Goal: Task Accomplishment & Management: Manage account settings

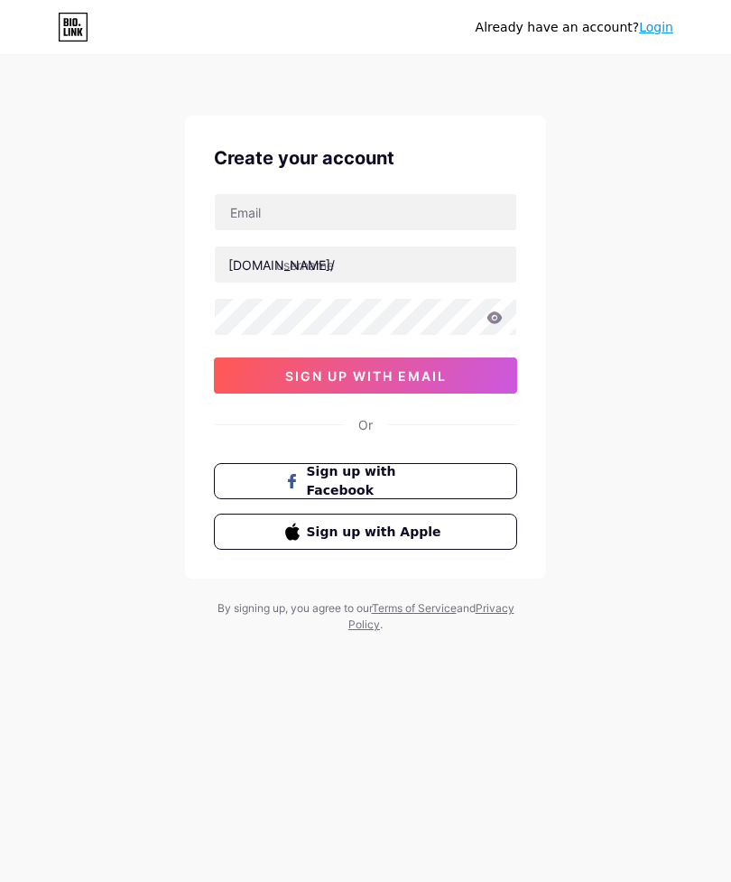
click at [430, 540] on span "Sign up with Apple" at bounding box center [377, 532] width 140 height 19
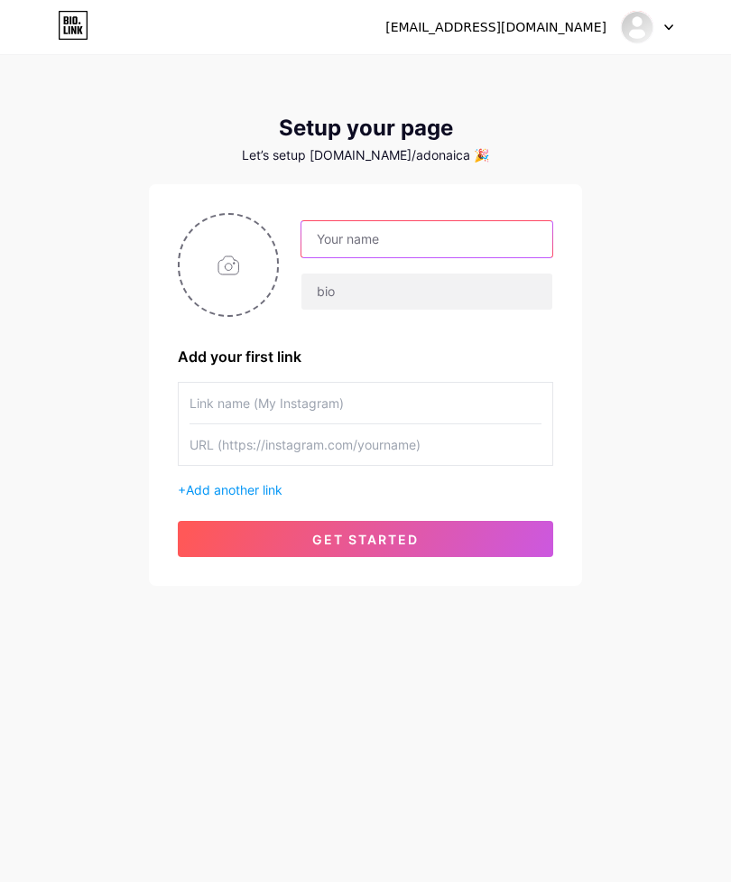
click at [393, 244] on input "text" at bounding box center [426, 239] width 251 height 36
type input "Adonai"
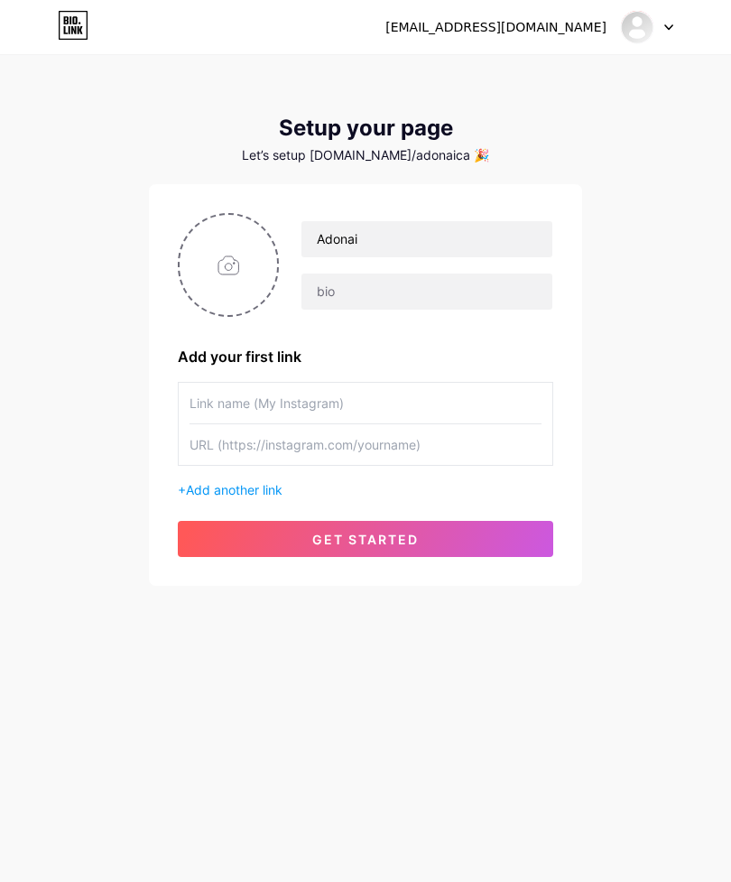
click at [662, 379] on div "adonai_casas@outlook.com Dashboard Logout Setup your page Let’s setup bio.link/…" at bounding box center [365, 321] width 731 height 643
click at [358, 443] on input "text" at bounding box center [366, 444] width 352 height 41
click at [647, 253] on div "adonai_casas@outlook.com Dashboard Logout Setup your page Let’s setup bio.link/…" at bounding box center [365, 321] width 731 height 643
click at [651, 17] on div at bounding box center [647, 27] width 52 height 32
click at [574, 24] on div "[EMAIL_ADDRESS][DOMAIN_NAME]" at bounding box center [495, 27] width 221 height 19
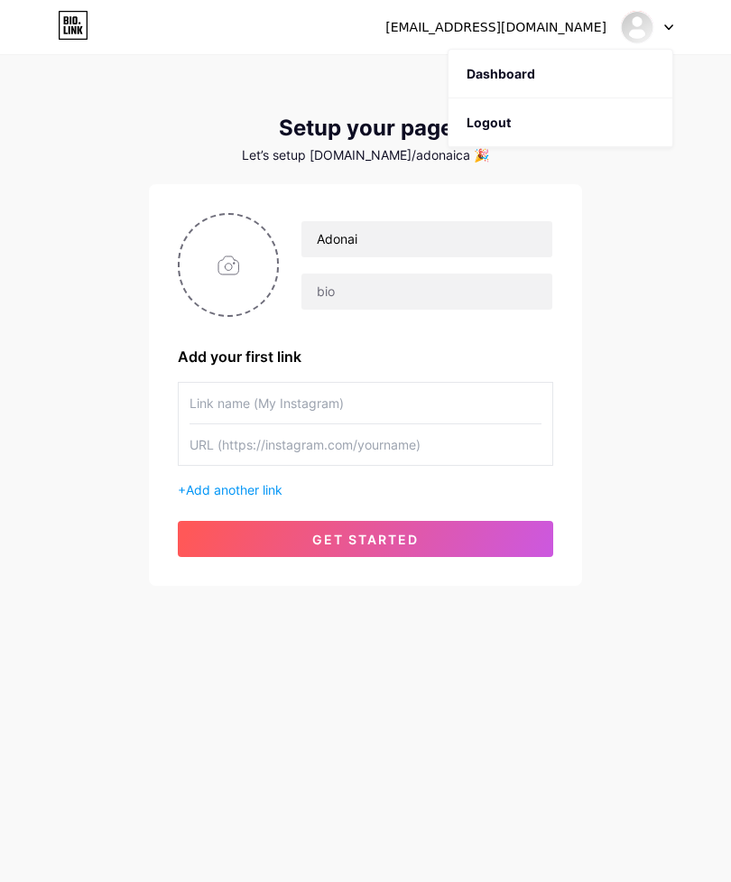
click at [543, 22] on div "[EMAIL_ADDRESS][DOMAIN_NAME]" at bounding box center [495, 27] width 221 height 19
click at [539, 23] on div "[EMAIL_ADDRESS][DOMAIN_NAME]" at bounding box center [495, 27] width 221 height 19
click at [662, 220] on div "adonai_casas@outlook.com Dashboard Logout Setup your page Let’s setup bio.link/…" at bounding box center [365, 321] width 731 height 643
click at [86, 25] on icon at bounding box center [73, 25] width 31 height 29
click at [560, 22] on div "[EMAIL_ADDRESS][DOMAIN_NAME]" at bounding box center [495, 27] width 221 height 19
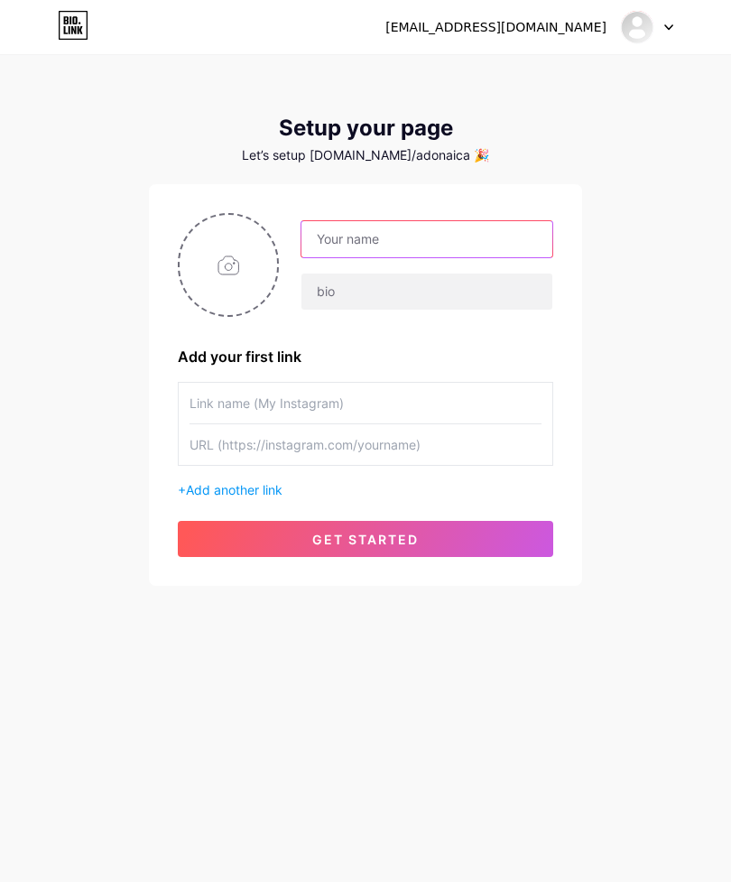
click at [423, 238] on input "text" at bounding box center [426, 239] width 251 height 36
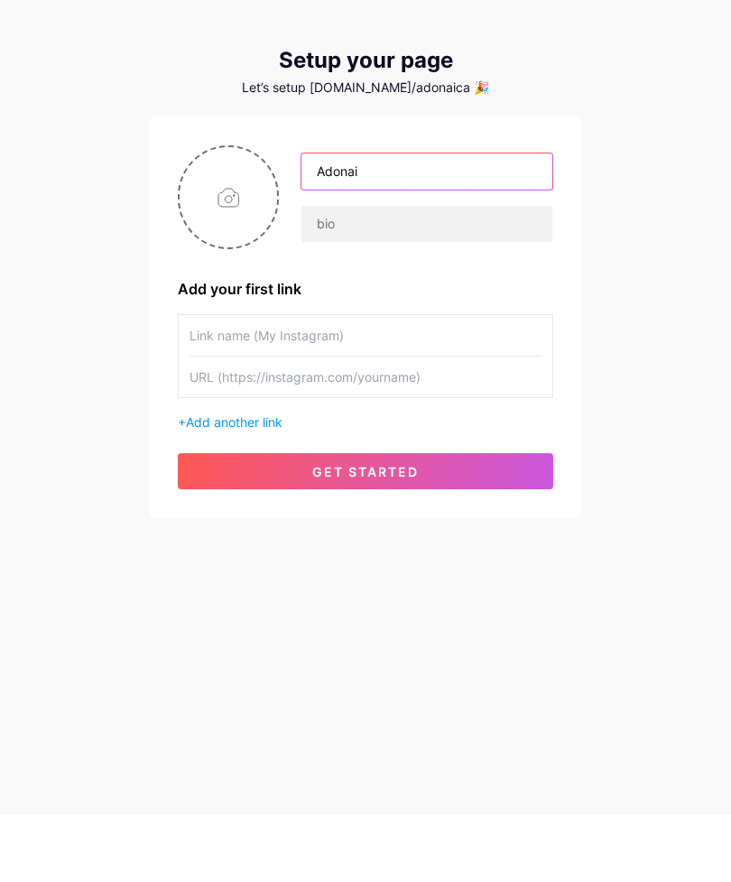
type input "Adonai"
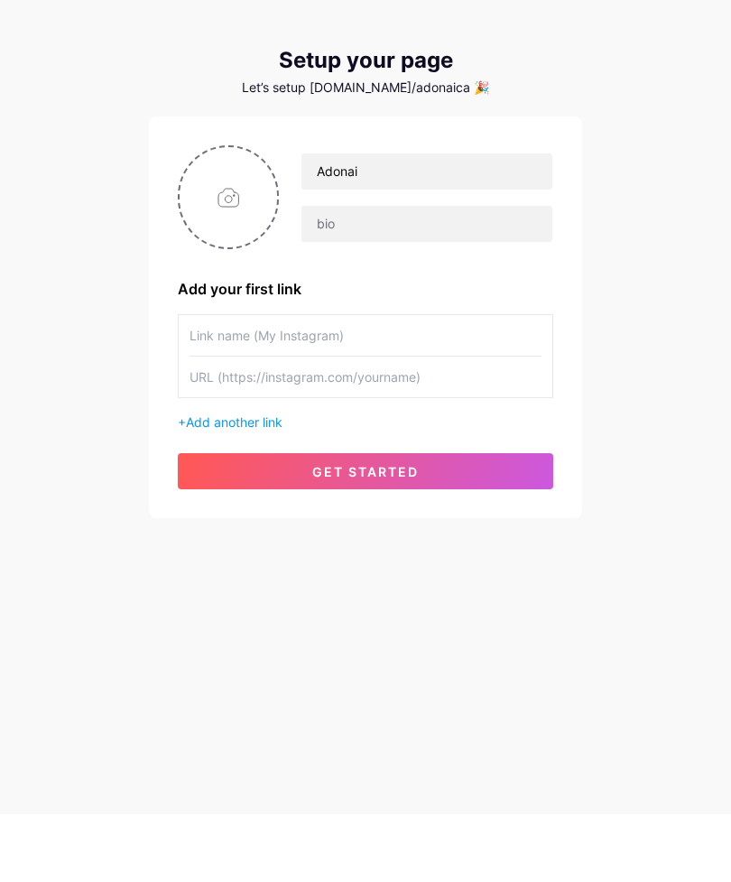
click at [430, 521] on button "get started" at bounding box center [365, 539] width 375 height 36
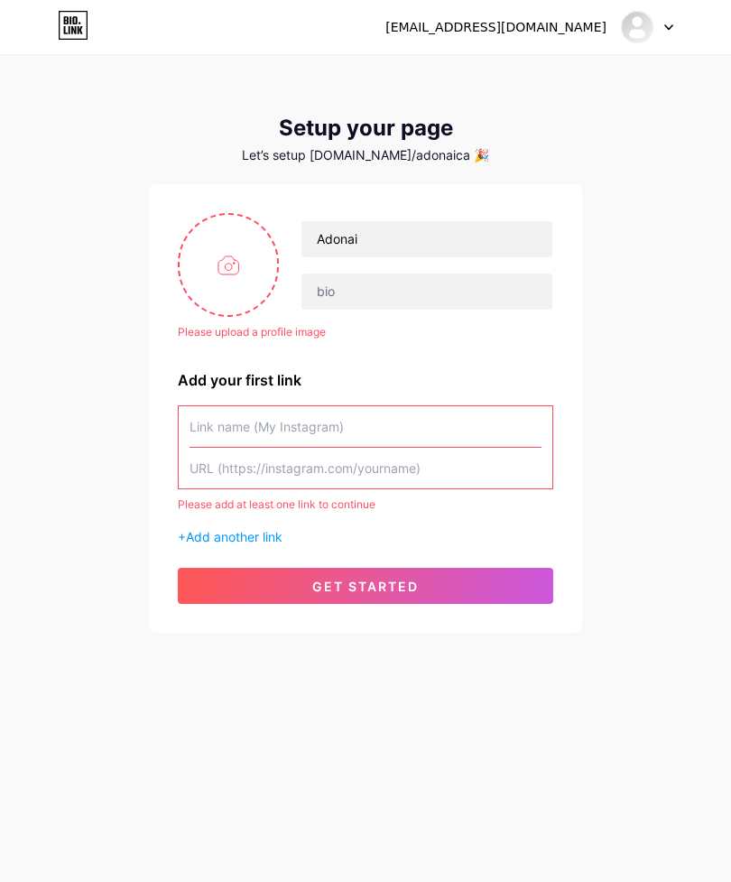
click at [360, 406] on input "text" at bounding box center [366, 426] width 352 height 41
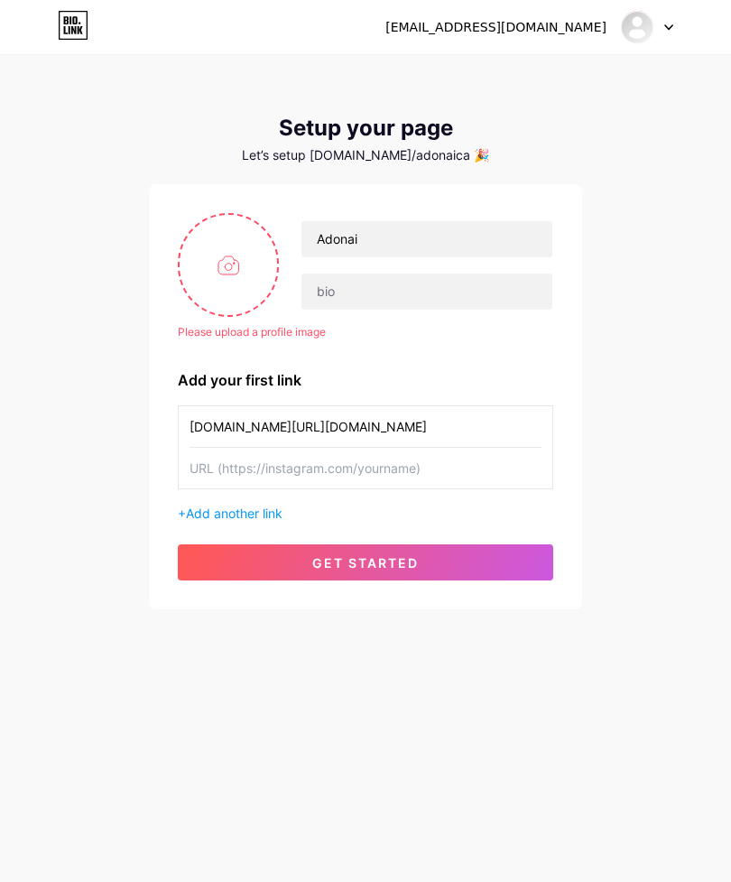
type input "[DOMAIN_NAME][URL][DOMAIN_NAME]"
click at [234, 217] on input "file" at bounding box center [228, 265] width 97 height 100
click at [491, 307] on div "Please upload a profile image Adonai Please upload a profile image Add your fir…" at bounding box center [365, 396] width 375 height 367
click at [401, 588] on div "adonai_casas@outlook.com Dashboard Logout Setup your page Let’s setup bio.link/…" at bounding box center [365, 333] width 731 height 667
click at [349, 406] on input "[DOMAIN_NAME][URL][DOMAIN_NAME]" at bounding box center [366, 426] width 352 height 41
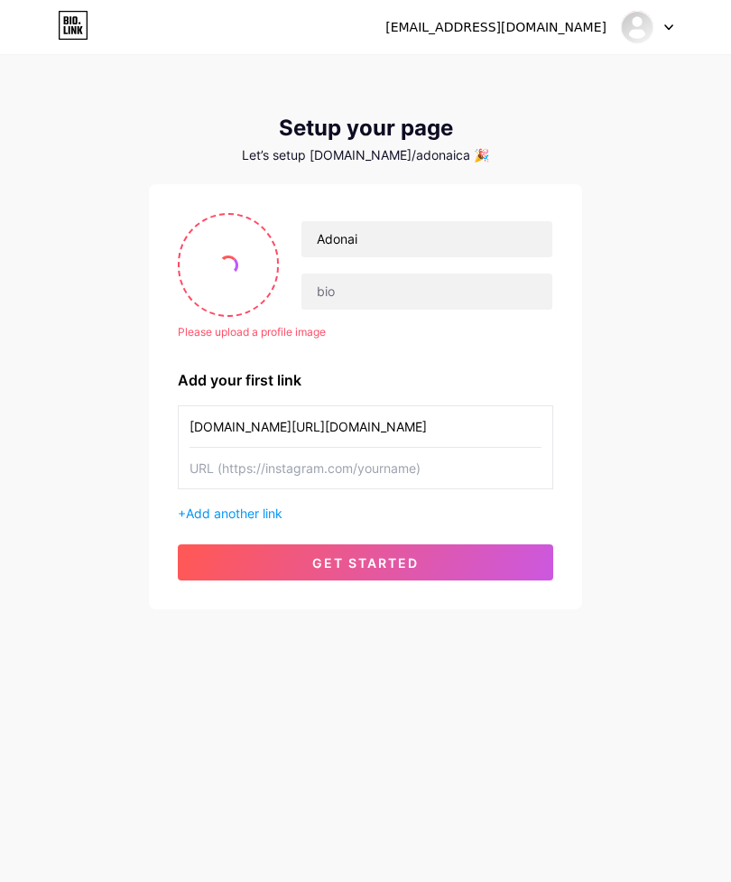
click at [337, 406] on input "[DOMAIN_NAME][URL][DOMAIN_NAME]" at bounding box center [366, 426] width 352 height 41
click at [333, 406] on input "[DOMAIN_NAME][URL][DOMAIN_NAME]" at bounding box center [366, 426] width 352 height 41
click at [556, 268] on div "Please upload a profile image Adonai Please upload a profile image Add your fir…" at bounding box center [365, 396] width 433 height 425
click at [215, 215] on input "file" at bounding box center [228, 265] width 97 height 100
click at [217, 215] on input "file" at bounding box center [228, 265] width 97 height 100
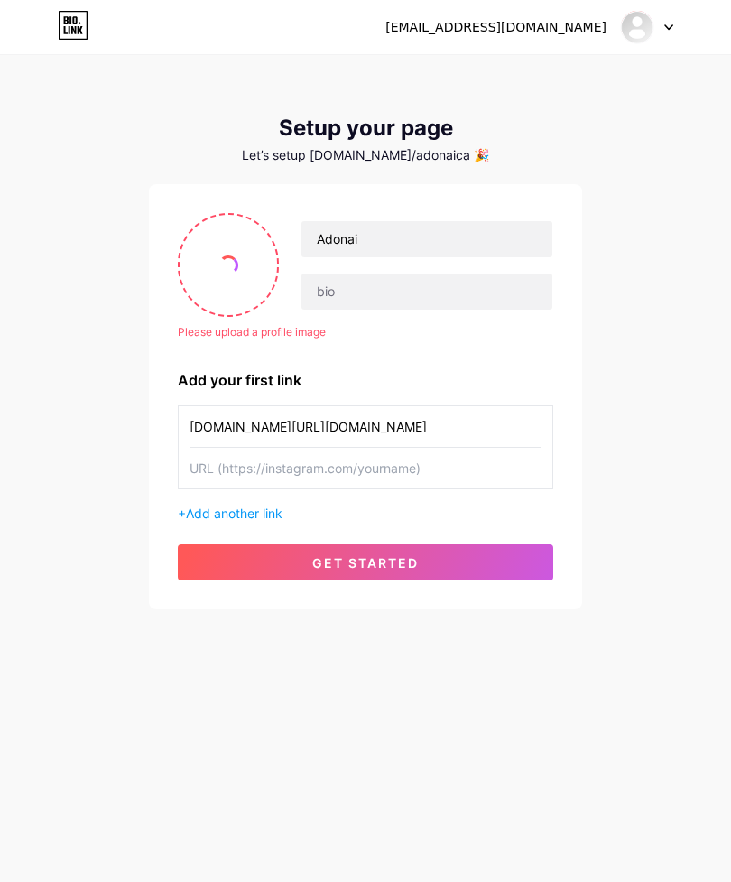
type input "C:\fakepath\image.jpg"
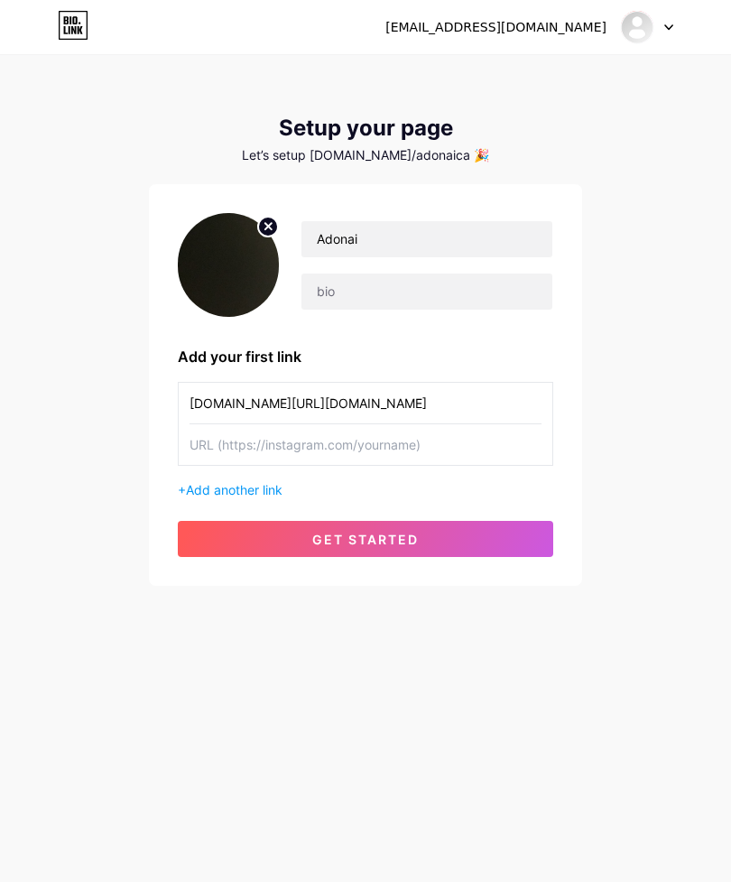
click at [493, 521] on button "get started" at bounding box center [365, 539] width 375 height 36
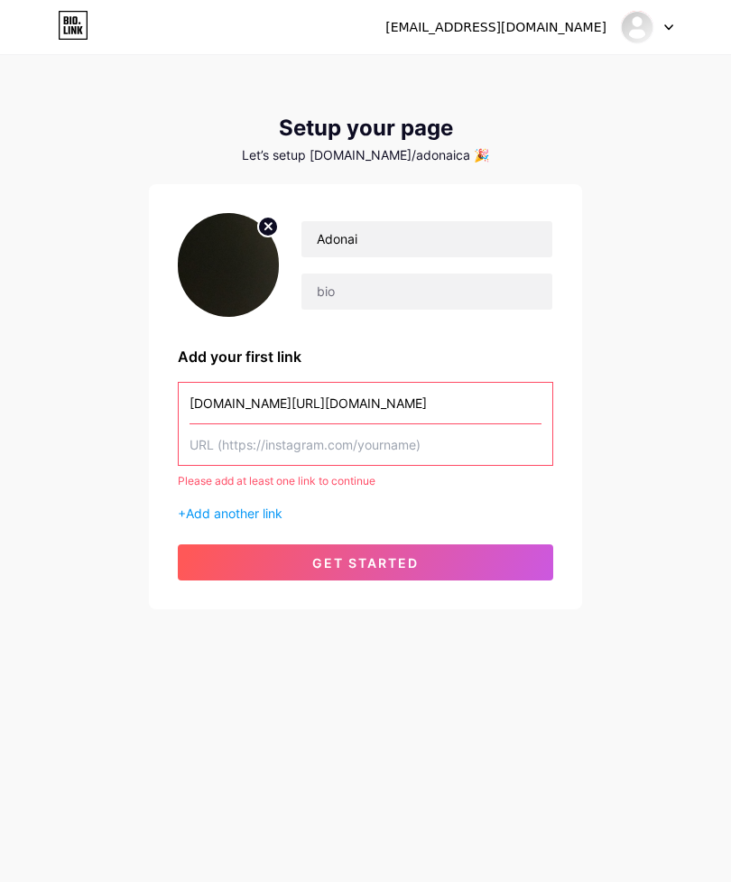
click at [461, 424] on input "text" at bounding box center [366, 444] width 352 height 41
paste input "[DOMAIN_NAME][URL][DOMAIN_NAME]"
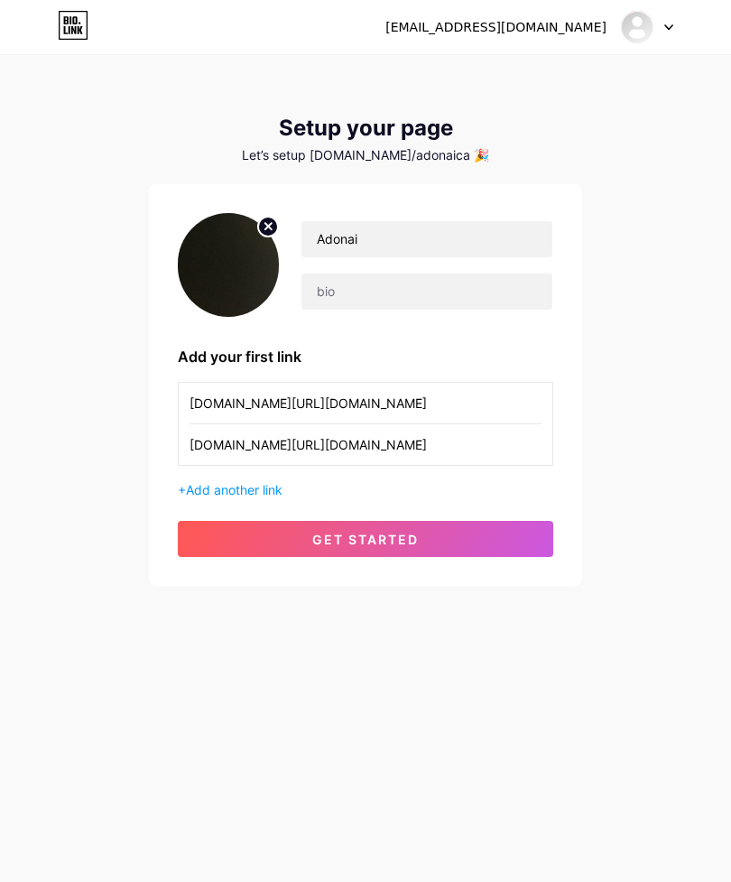
type input "[DOMAIN_NAME][URL][DOMAIN_NAME]"
click at [225, 383] on input "[DOMAIN_NAME][URL][DOMAIN_NAME]" at bounding box center [366, 403] width 352 height 41
click at [227, 383] on input "[DOMAIN_NAME][URL][DOMAIN_NAME]" at bounding box center [366, 403] width 352 height 41
type input "Adonai"
click at [463, 521] on button "get started" at bounding box center [365, 539] width 375 height 36
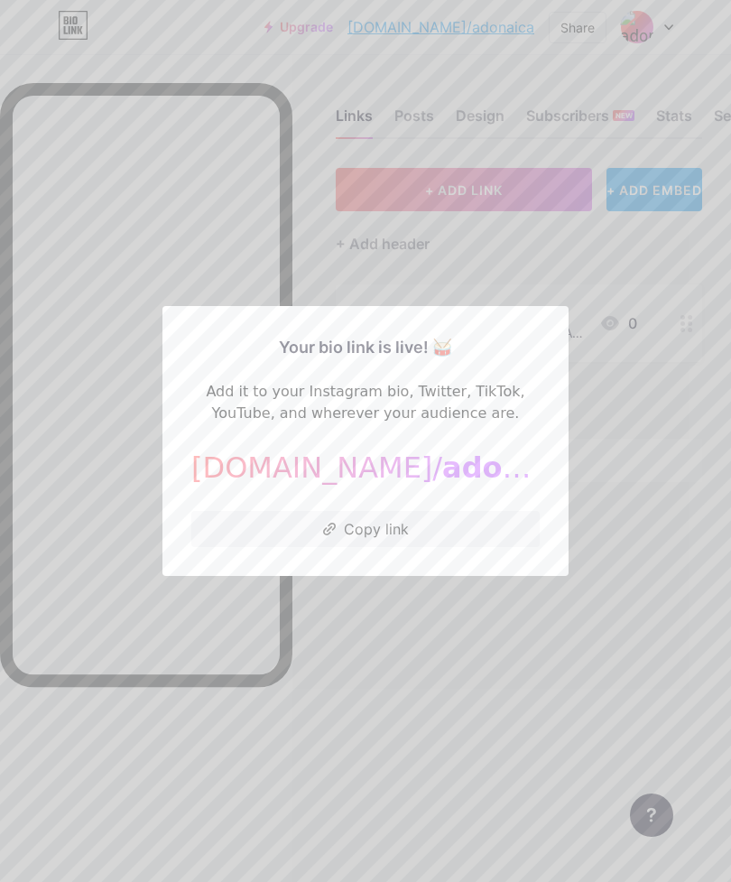
click at [403, 775] on div at bounding box center [365, 441] width 731 height 882
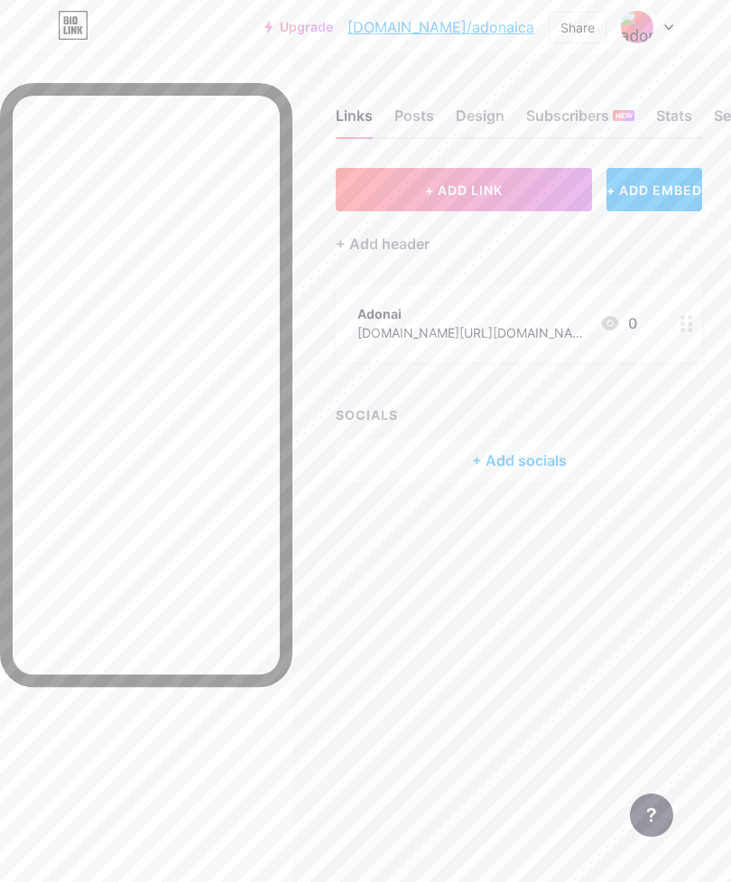
click at [487, 20] on link "[DOMAIN_NAME]/adonaica" at bounding box center [440, 27] width 187 height 22
click at [665, 24] on icon at bounding box center [668, 27] width 9 height 6
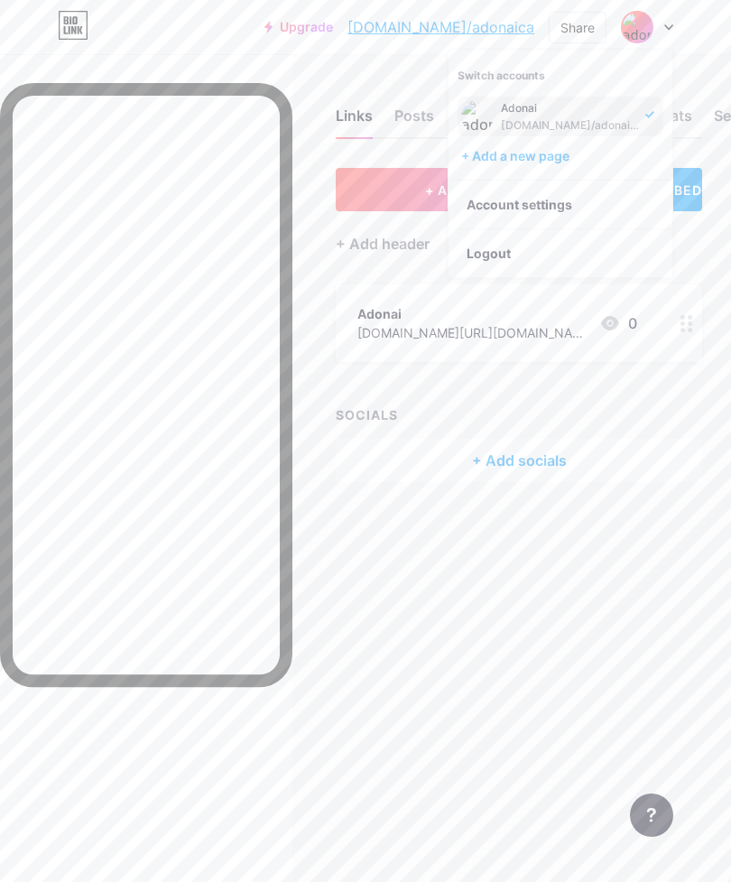
click at [583, 602] on div "Links Posts Design Subscribers NEW Stats Settings + ADD LINK + ADD EMBED + Add …" at bounding box center [365, 441] width 731 height 882
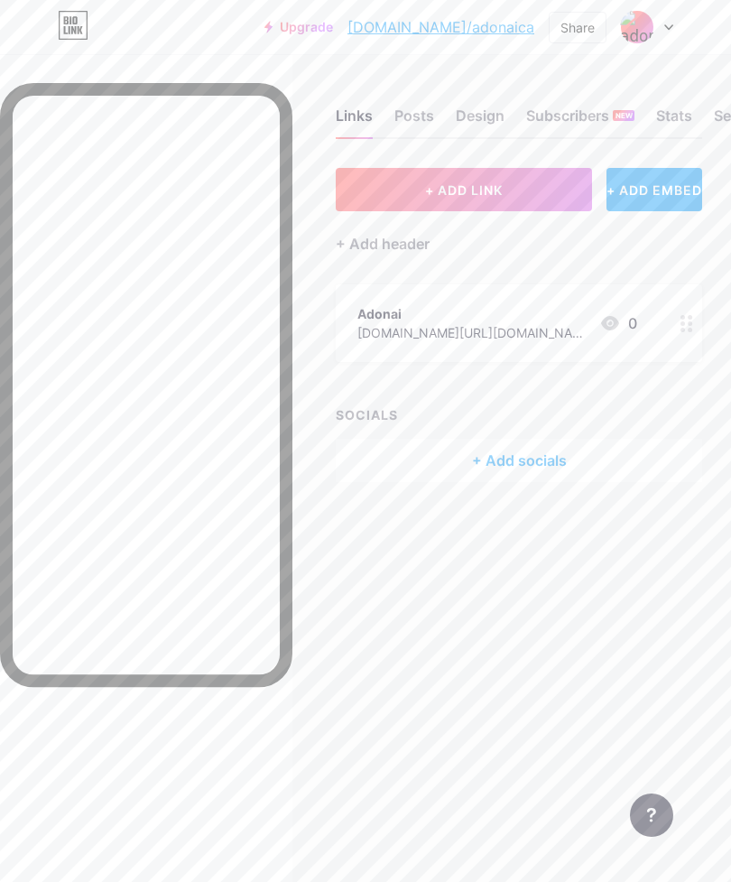
click at [672, 23] on div at bounding box center [647, 27] width 52 height 32
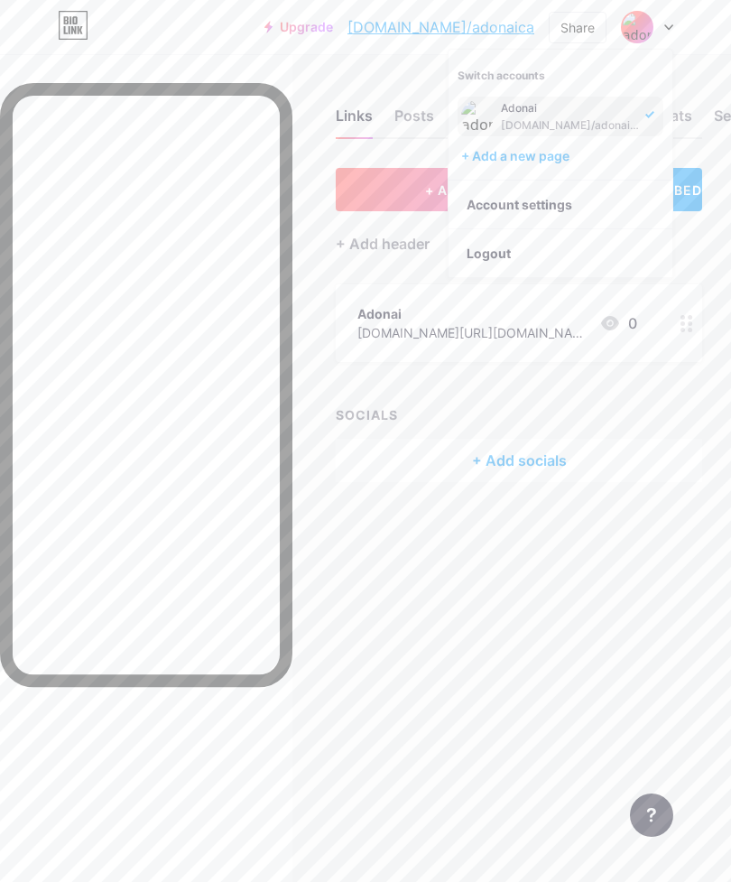
click at [563, 106] on div "Adonai" at bounding box center [570, 108] width 139 height 14
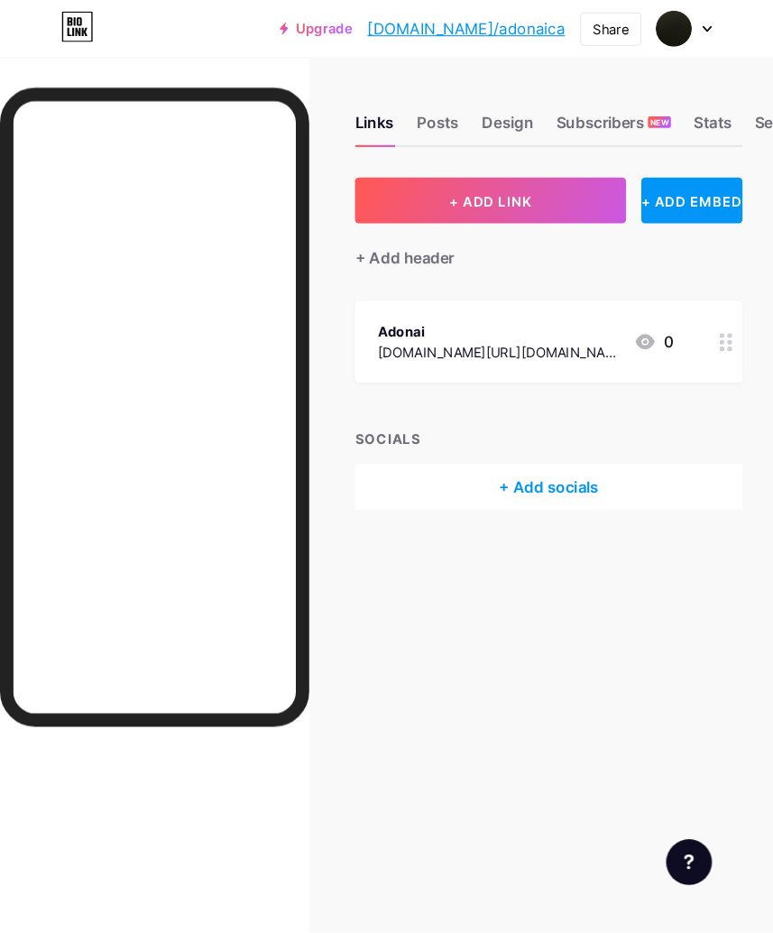
scroll to position [5, 0]
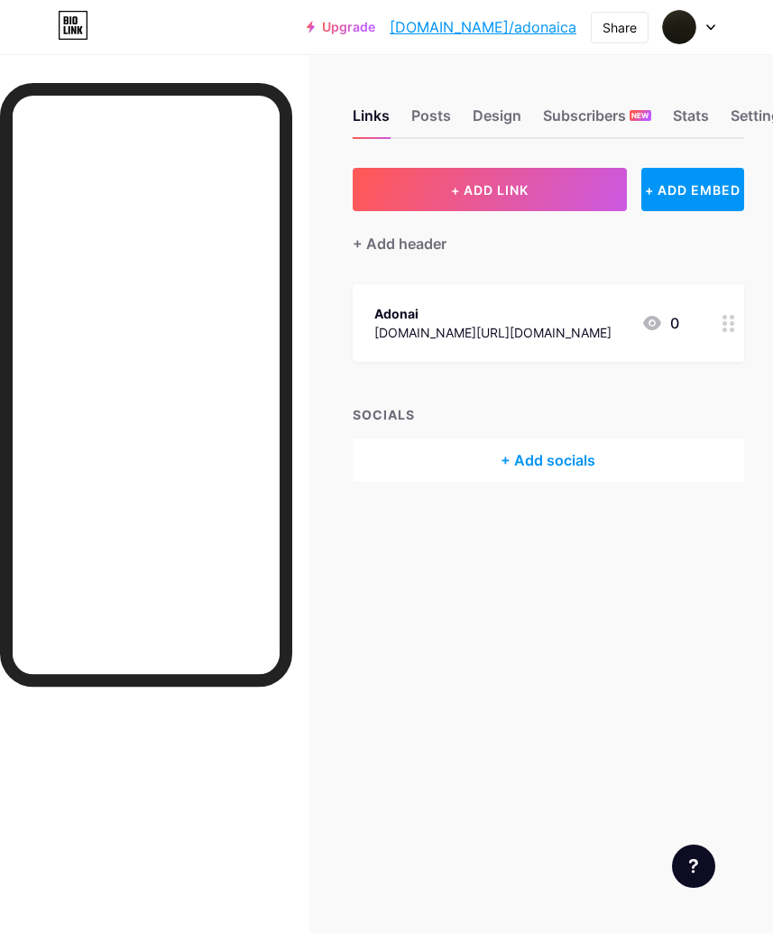
click at [707, 32] on div at bounding box center [689, 27] width 52 height 32
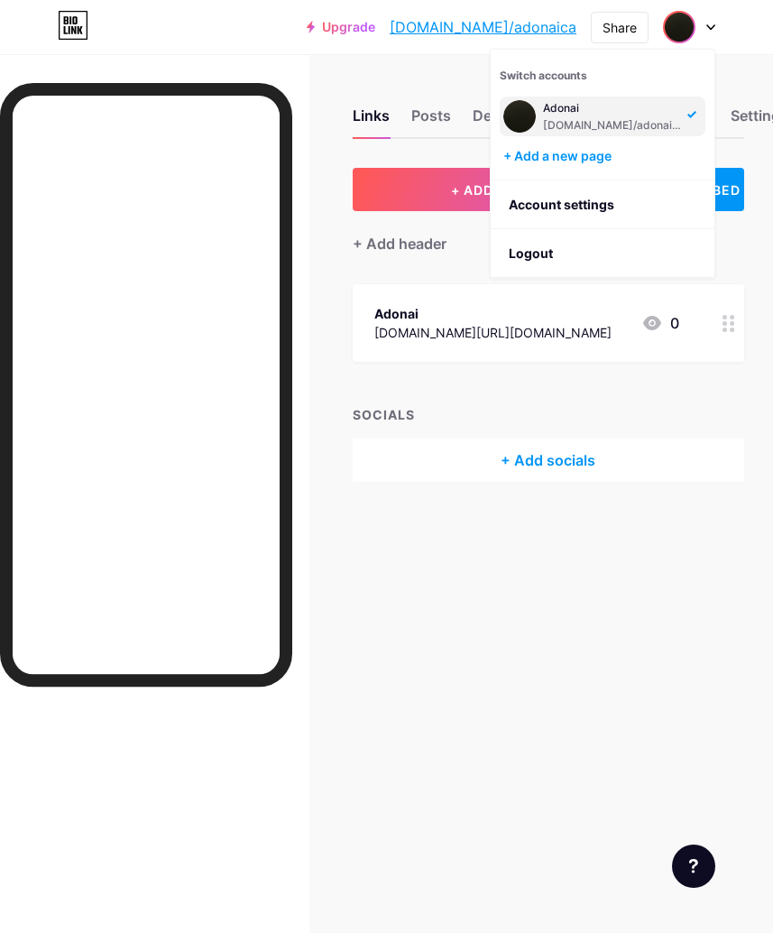
click at [616, 201] on link "Account settings" at bounding box center [603, 205] width 224 height 49
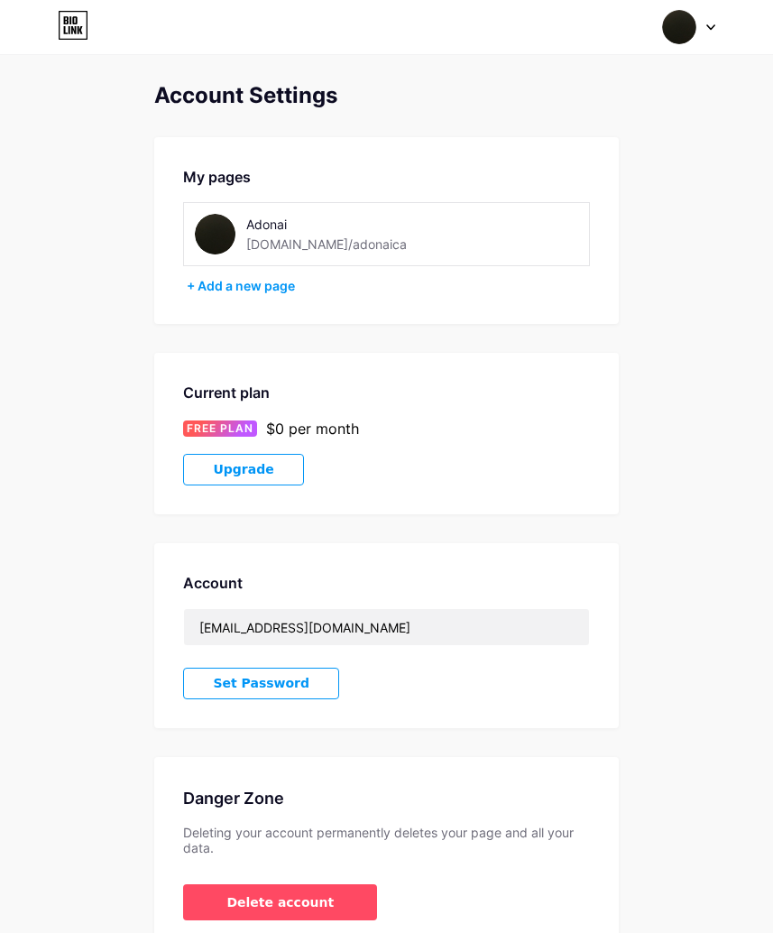
click at [389, 243] on div "Adonai [DOMAIN_NAME]/adonaica" at bounding box center [346, 234] width 201 height 41
click at [318, 234] on div "Adonai [DOMAIN_NAME]/adonaica" at bounding box center [346, 234] width 201 height 41
click at [310, 247] on div "[DOMAIN_NAME]/adonaica" at bounding box center [326, 244] width 161 height 19
click at [292, 236] on div "[DOMAIN_NAME]/adonaica" at bounding box center [326, 244] width 161 height 19
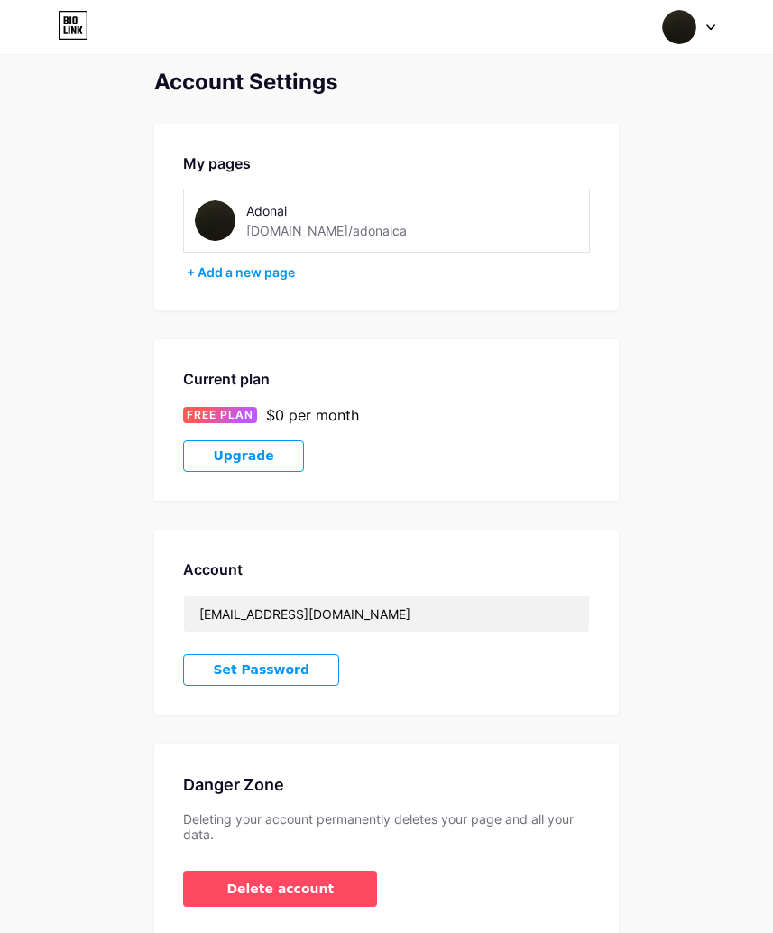
scroll to position [27, 0]
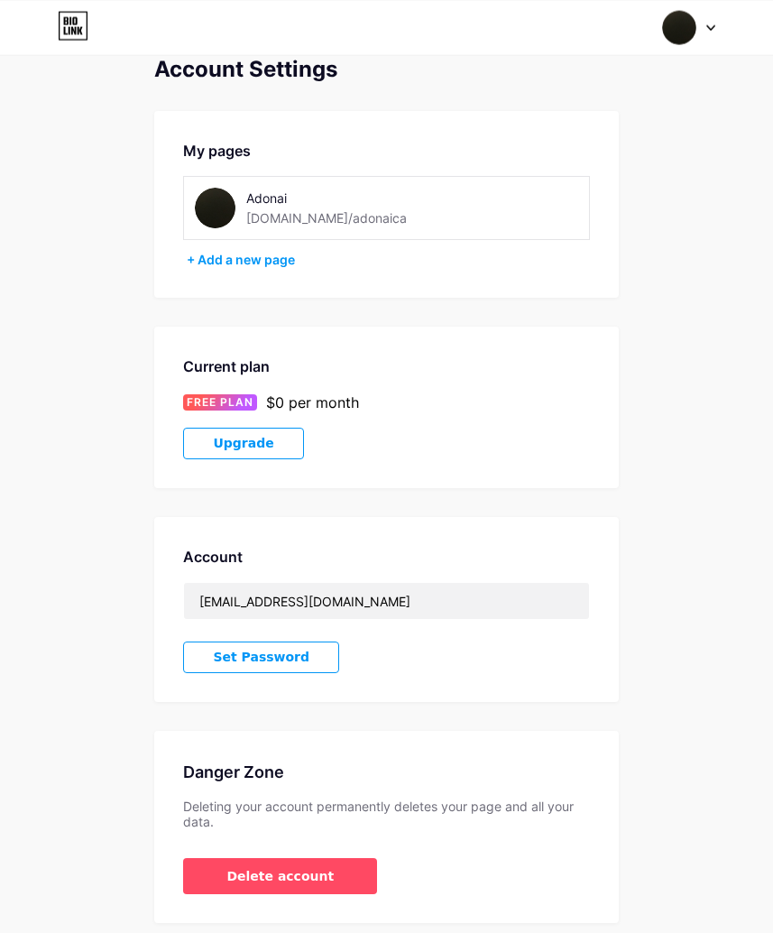
click at [322, 876] on button "Delete account" at bounding box center [280, 875] width 194 height 36
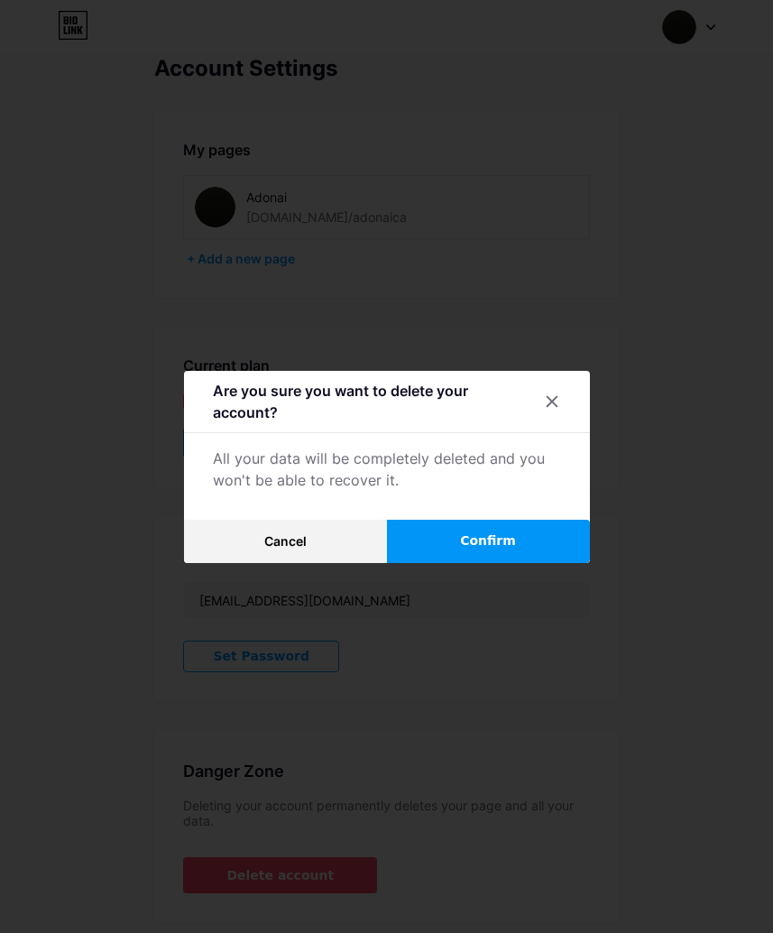
click at [500, 551] on span "Confirm" at bounding box center [488, 541] width 56 height 19
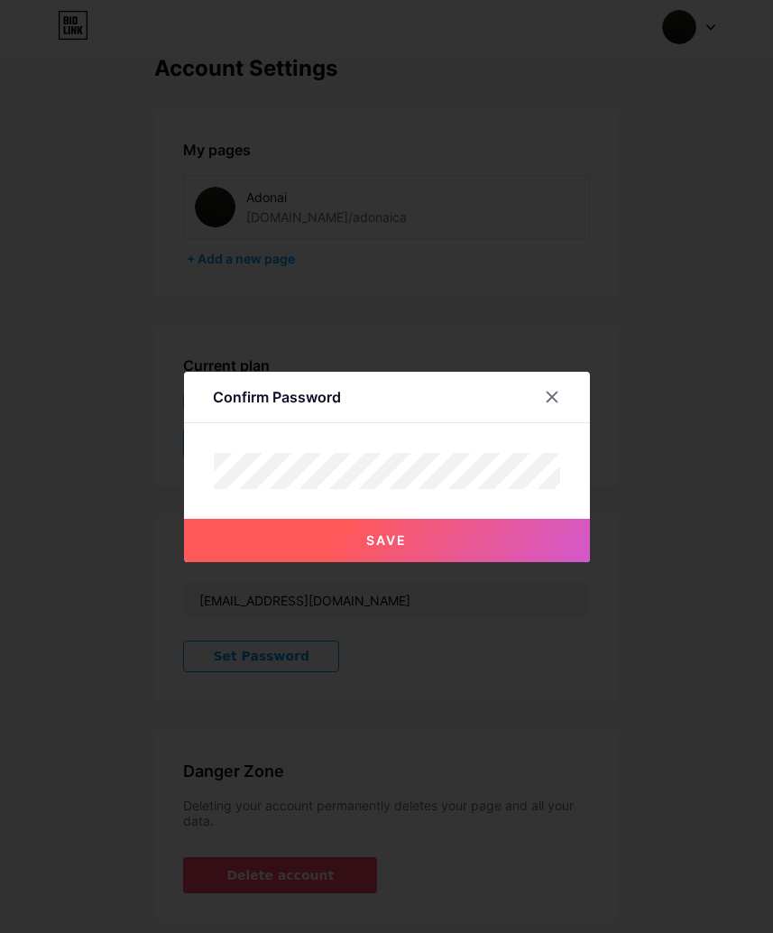
click at [457, 562] on button "Save" at bounding box center [387, 540] width 406 height 43
click at [442, 562] on button "Save" at bounding box center [387, 540] width 406 height 43
click at [441, 562] on button "Save" at bounding box center [387, 540] width 406 height 43
click at [477, 562] on button "Save" at bounding box center [387, 540] width 406 height 43
click at [437, 562] on button "Save" at bounding box center [387, 540] width 406 height 43
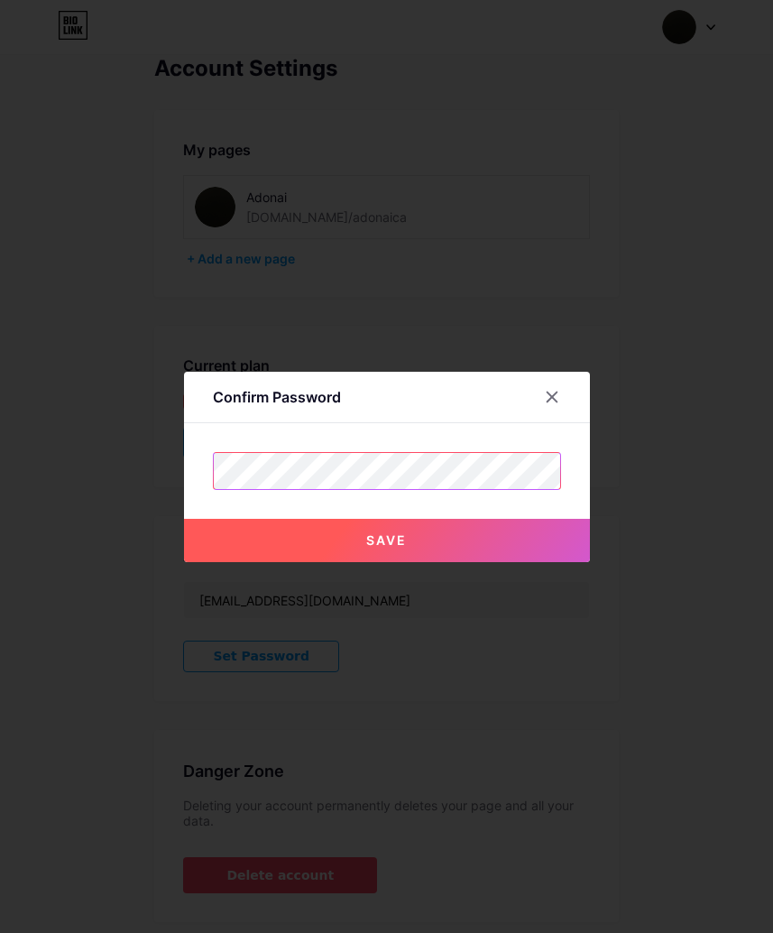
click at [442, 554] on button "Save" at bounding box center [387, 540] width 406 height 43
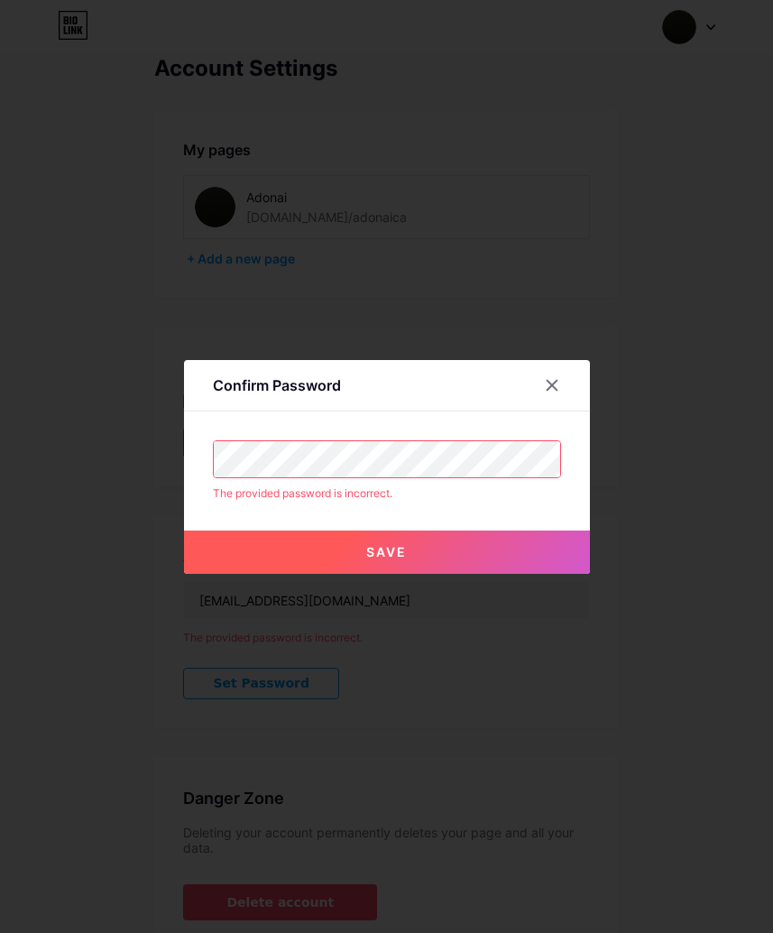
click at [556, 393] on icon at bounding box center [552, 385] width 14 height 14
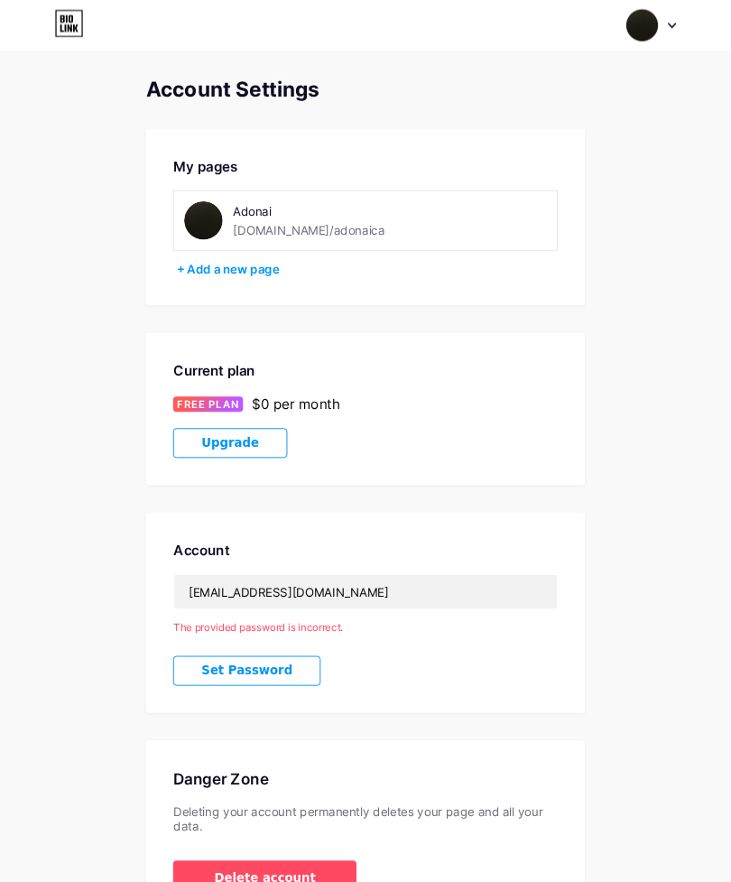
scroll to position [0, 0]
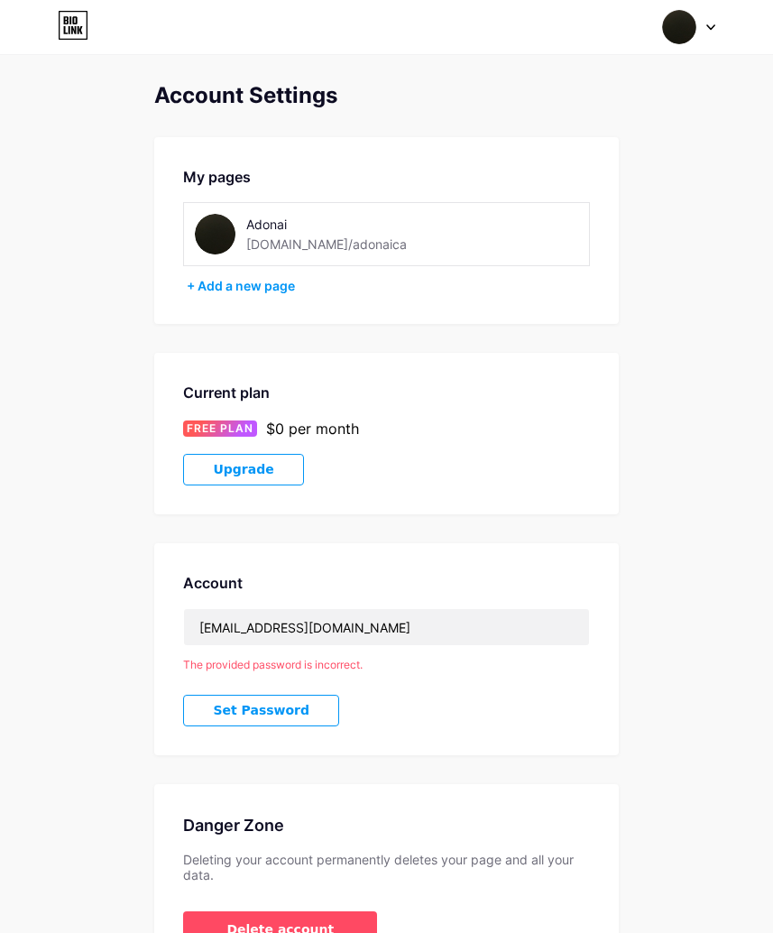
click at [302, 233] on div "Adonai" at bounding box center [346, 224] width 201 height 19
